Goal: Information Seeking & Learning: Check status

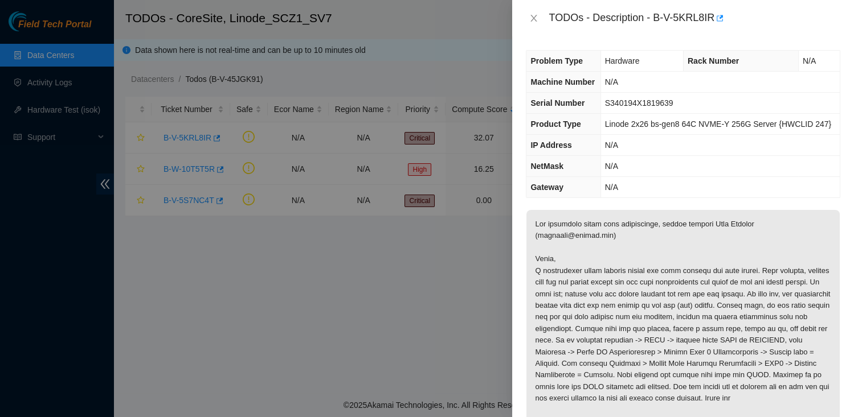
click at [536, 26] on div "TODOs - Description - B-V-5KRL8IR" at bounding box center [683, 18] width 314 height 18
click at [529, 19] on icon "close" at bounding box center [533, 18] width 9 height 9
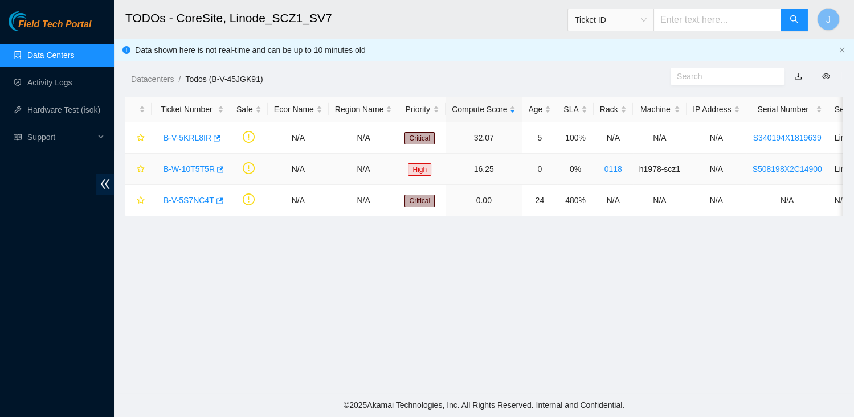
click at [186, 168] on link "B-W-10T5T5R" at bounding box center [188, 169] width 51 height 9
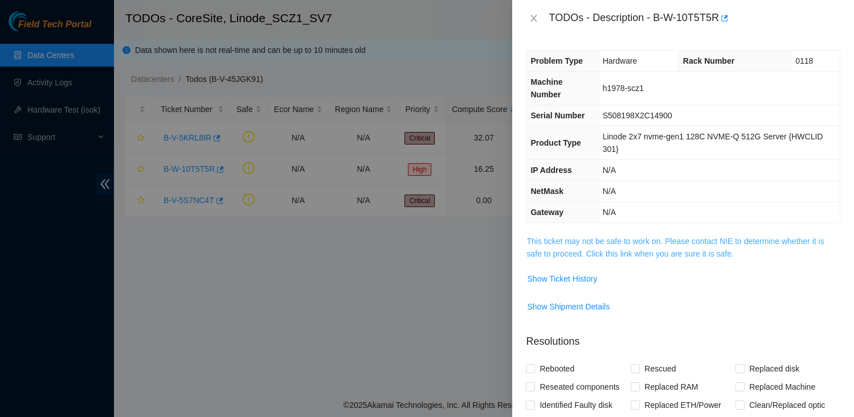
click at [725, 243] on link "This ticket may not be safe to work on. Please contact NIE to determine whether…" at bounding box center [674, 248] width 297 height 22
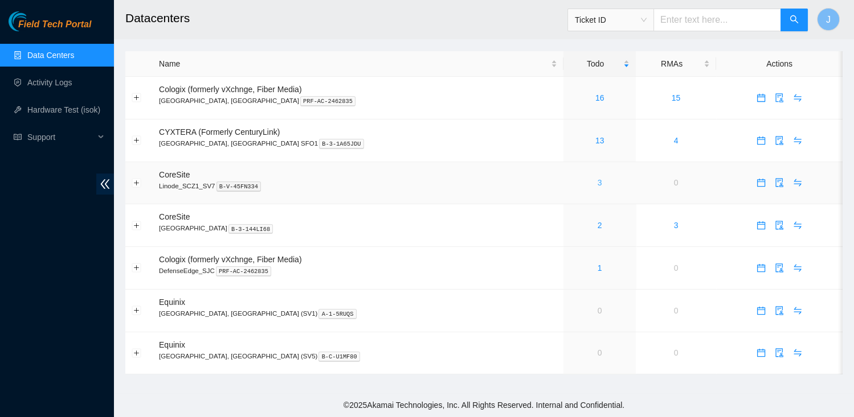
click at [597, 183] on link "3" at bounding box center [599, 182] width 5 height 9
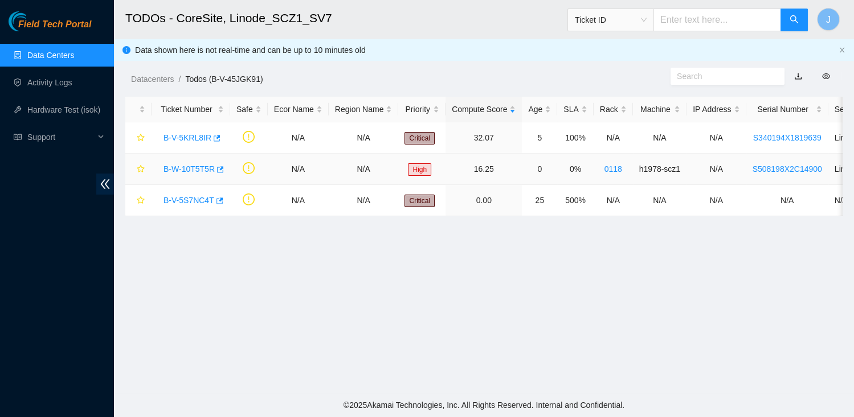
click at [196, 167] on link "B-W-10T5T5R" at bounding box center [188, 169] width 51 height 9
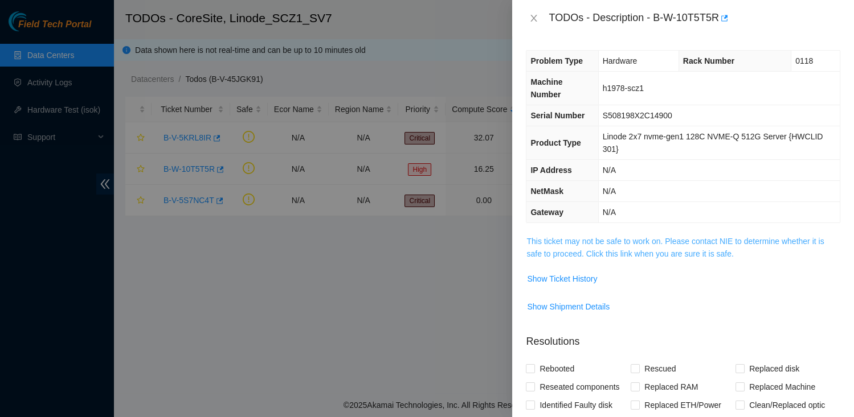
click at [629, 241] on link "This ticket may not be safe to work on. Please contact NIE to determine whether…" at bounding box center [674, 248] width 297 height 22
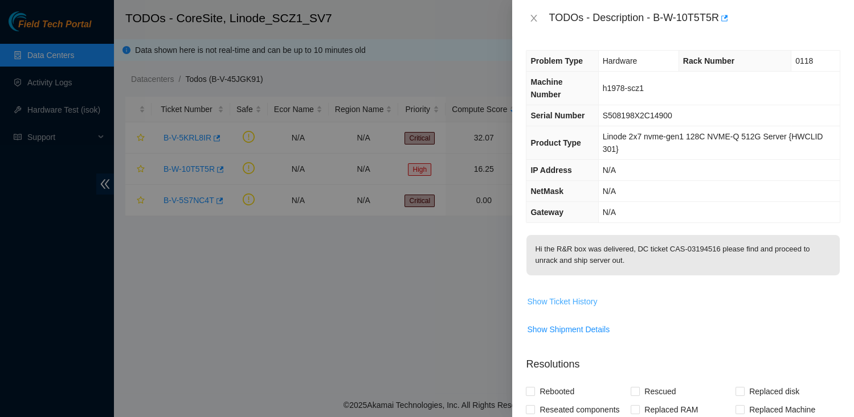
click at [575, 301] on span "Show Ticket History" at bounding box center [562, 302] width 70 height 13
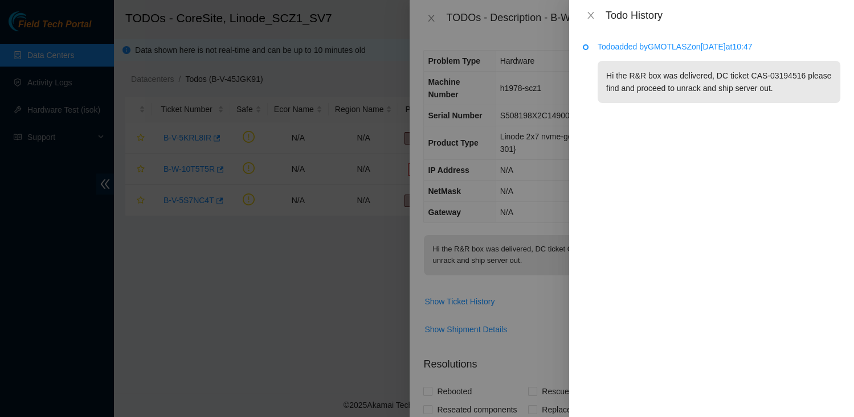
click at [681, 46] on p "Todo added by GMOTLASZ on 2025-08-26 at 10:47" at bounding box center [718, 46] width 243 height 13
click at [688, 81] on p "Hi the R&R box was delivered, DC ticket CAS-03194516 please find and proceed to…" at bounding box center [718, 82] width 243 height 42
click at [587, 19] on icon "close" at bounding box center [590, 15] width 9 height 9
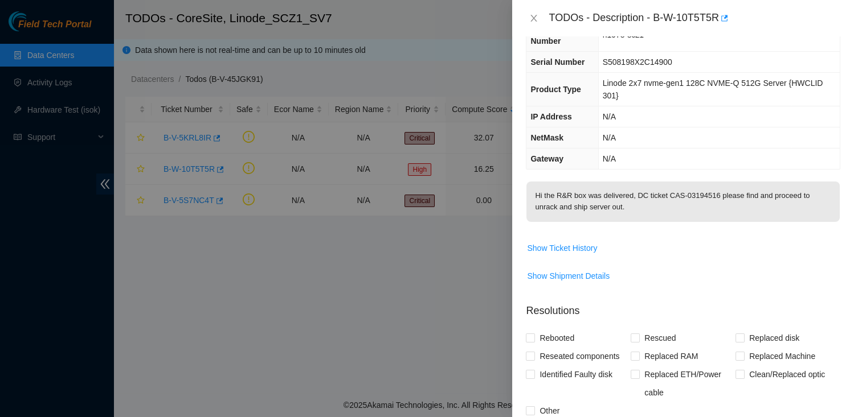
scroll to position [75, 0]
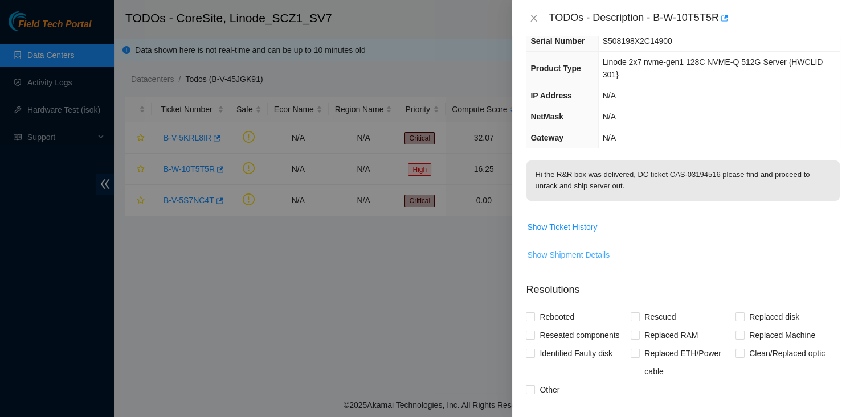
click at [595, 255] on span "Show Shipment Details" at bounding box center [568, 255] width 83 height 13
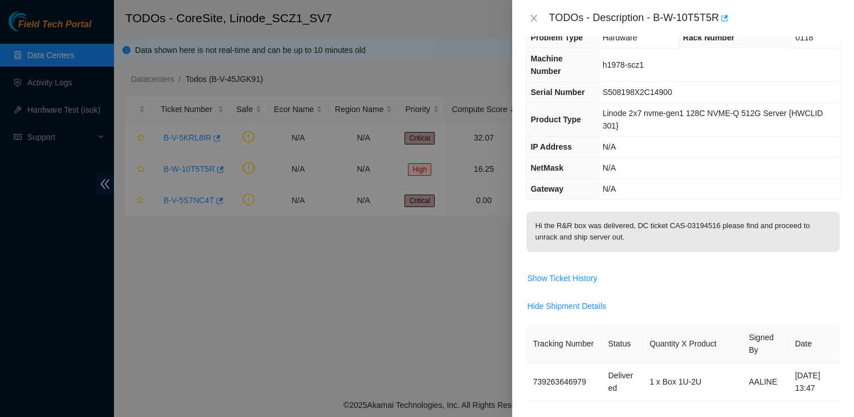
scroll to position [0, 0]
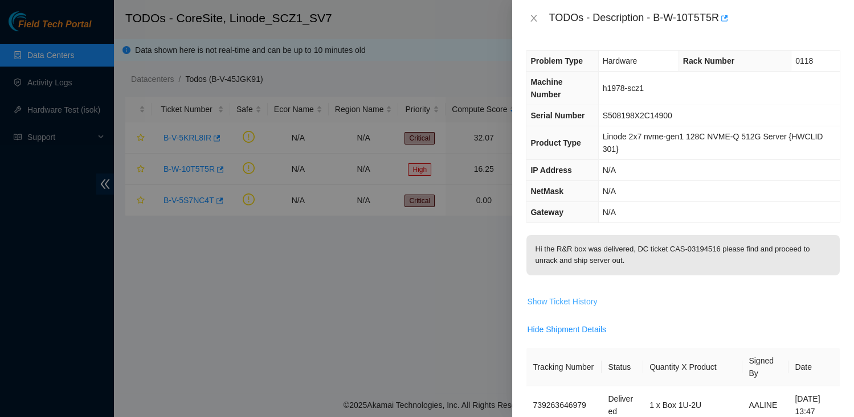
click at [578, 300] on span "Show Ticket History" at bounding box center [562, 302] width 70 height 13
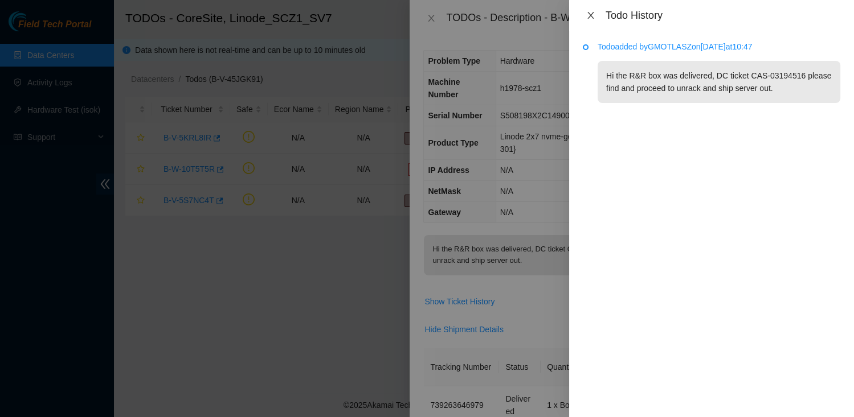
click at [588, 17] on icon "close" at bounding box center [590, 15] width 9 height 9
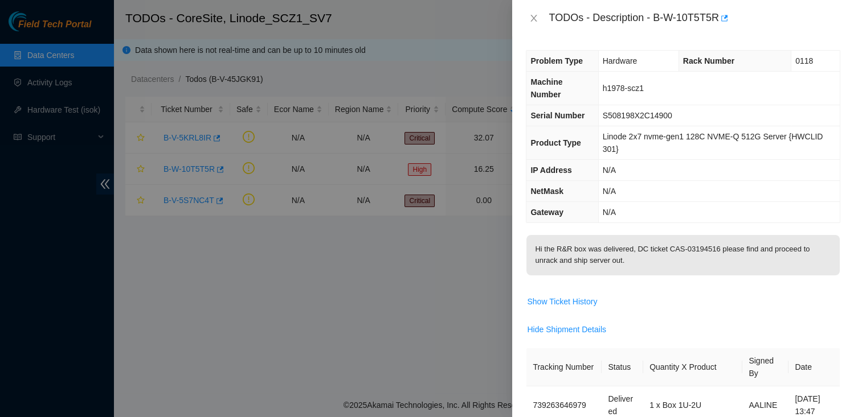
click at [658, 20] on div "TODOs - Description - B-W-10T5T5R" at bounding box center [694, 18] width 292 height 18
click at [720, 17] on div "TODOs - Description - B-W-10T5T5R" at bounding box center [694, 18] width 292 height 18
copy div "B-W-10T5T5R"
drag, startPoint x: 648, startPoint y: 85, endPoint x: 600, endPoint y: 86, distance: 48.4
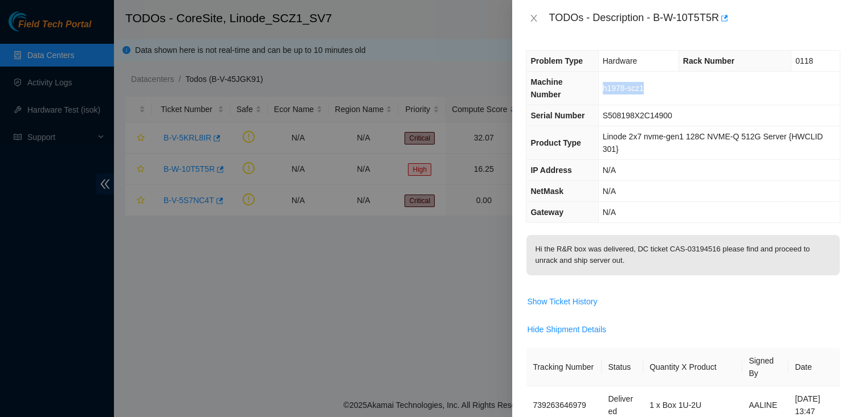
click at [600, 86] on td "h1978-scz1" at bounding box center [718, 89] width 241 height 34
copy span "h1978-scz1"
click at [531, 21] on icon "close" at bounding box center [534, 18] width 6 height 7
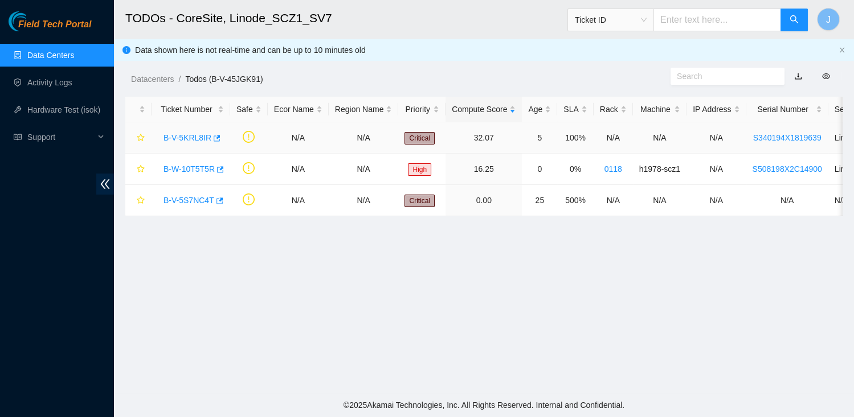
click at [185, 140] on link "B-V-5KRL8IR" at bounding box center [187, 137] width 48 height 9
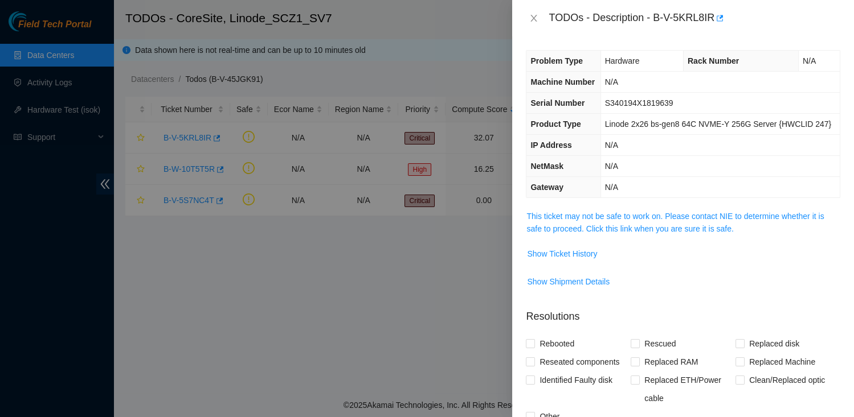
click at [605, 235] on span "This ticket may not be safe to work on. Please contact NIE to determine whether…" at bounding box center [682, 222] width 313 height 25
click at [608, 234] on link "This ticket may not be safe to work on. Please contact NIE to determine whether…" at bounding box center [674, 223] width 297 height 22
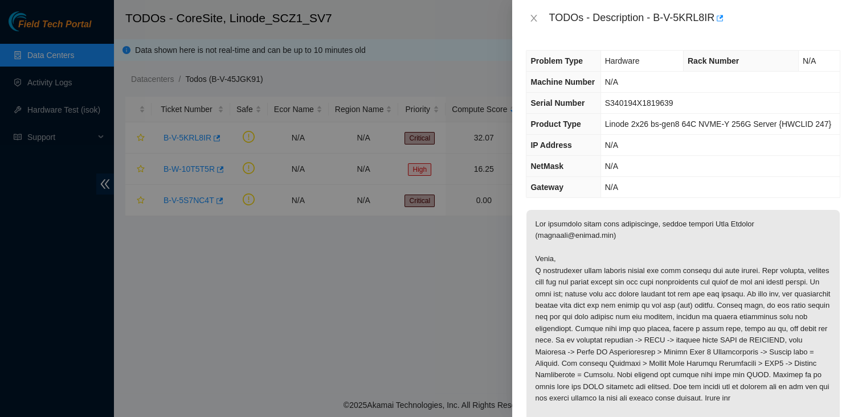
click at [658, 17] on div "TODOs - Description - B-V-5KRL8IR" at bounding box center [694, 18] width 292 height 18
click at [715, 15] on div "TODOs - Description - B-V-5KRL8IR" at bounding box center [694, 18] width 292 height 18
copy div "B-V-5KRL8IR"
click at [617, 17] on div "TODOs - Description - B-V-5KRL8IR" at bounding box center [694, 18] width 292 height 18
